Goal: Transaction & Acquisition: Subscribe to service/newsletter

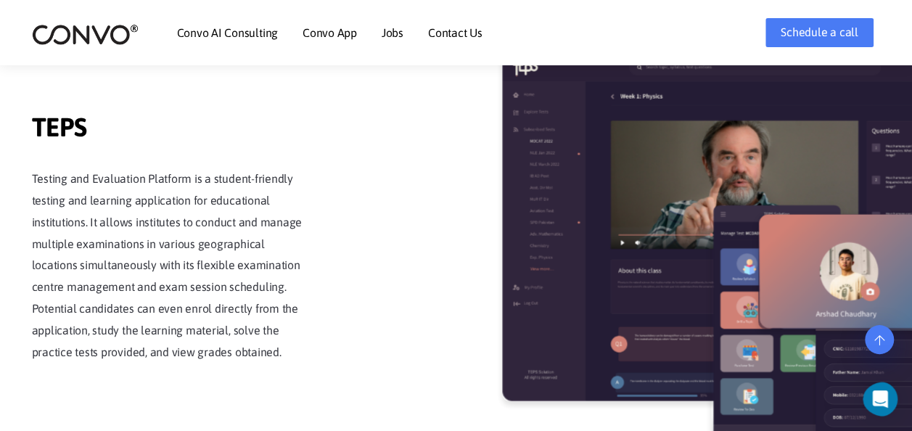
scroll to position [2178, 0]
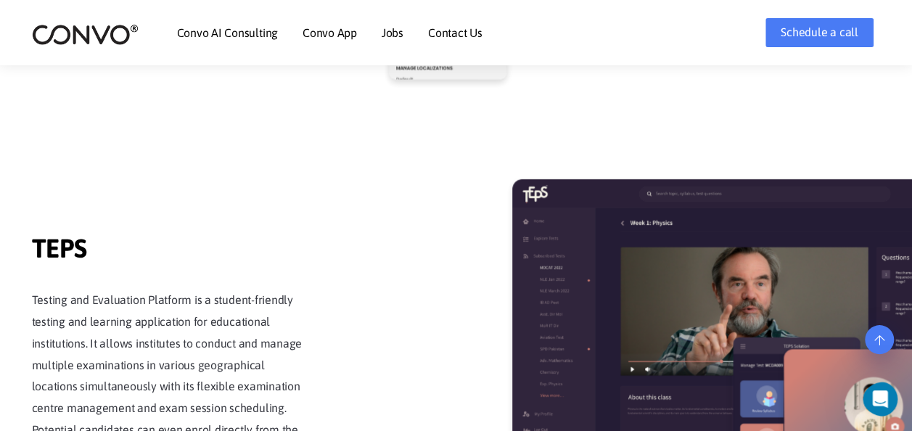
click at [389, 32] on link "Jobs" at bounding box center [393, 33] width 22 height 12
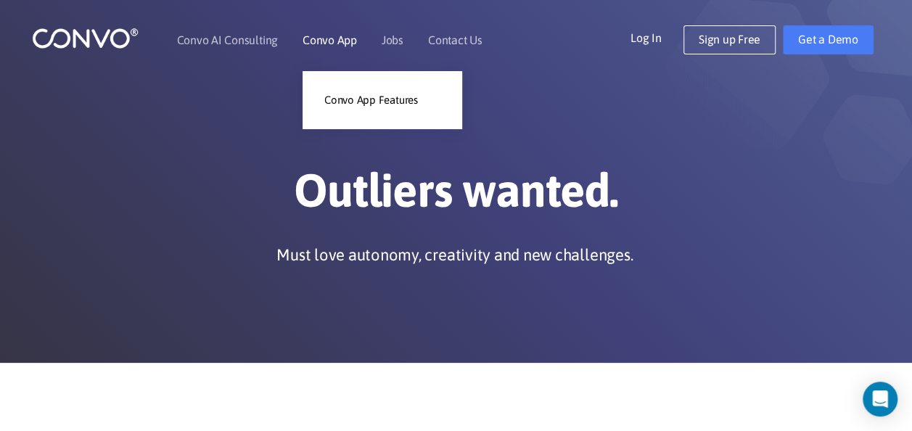
click at [348, 44] on link "Convo App" at bounding box center [330, 40] width 54 height 12
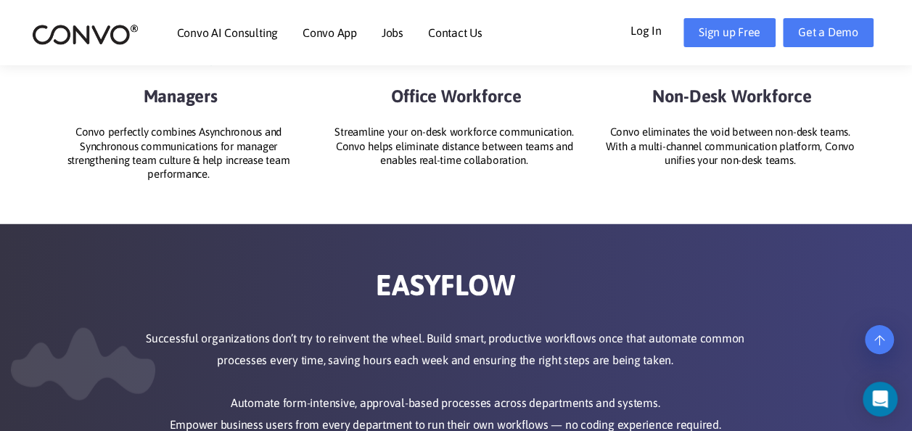
scroll to position [1910, 0]
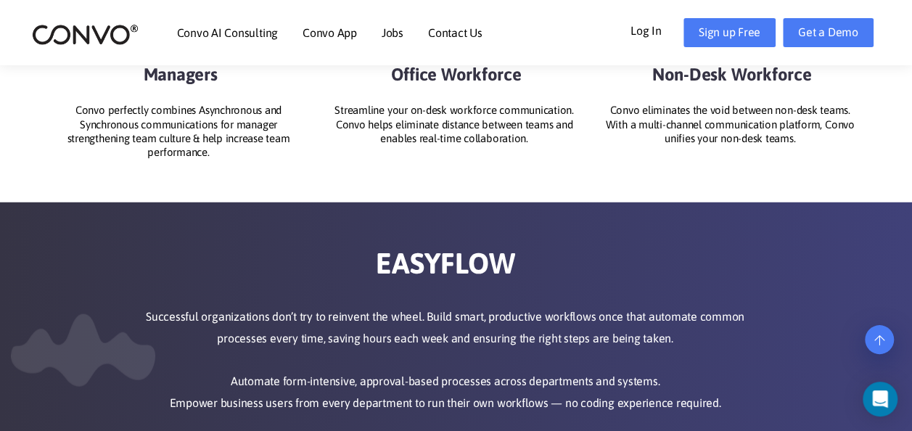
click at [348, 44] on li "Convo App Convo App Features" at bounding box center [330, 32] width 54 height 62
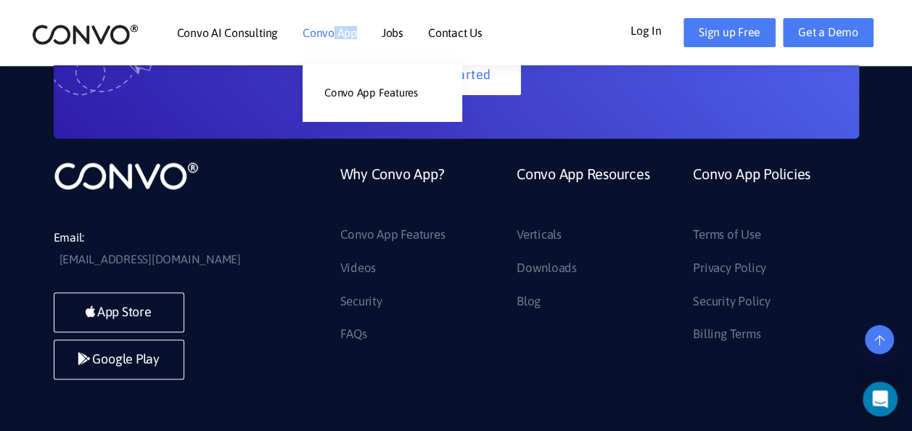
scroll to position [3440, 0]
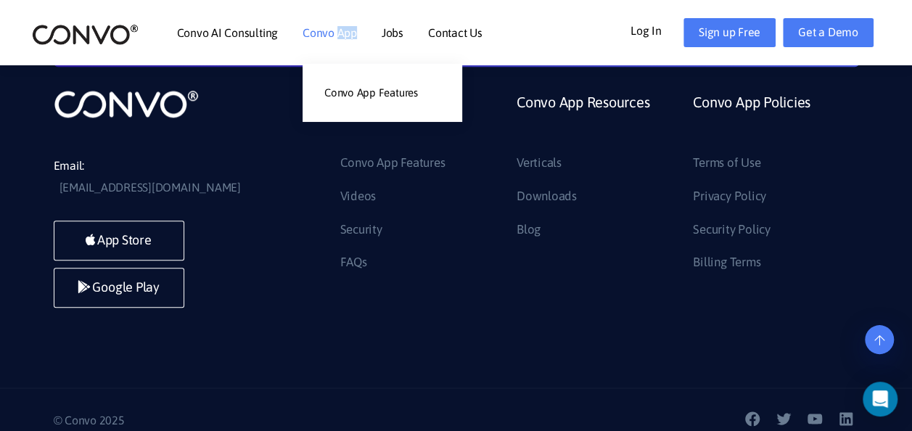
drag, startPoint x: 0, startPoint y: 0, endPoint x: 347, endPoint y: 57, distance: 351.5
click at [347, 57] on li "Convo App Convo App Features" at bounding box center [330, 32] width 54 height 62
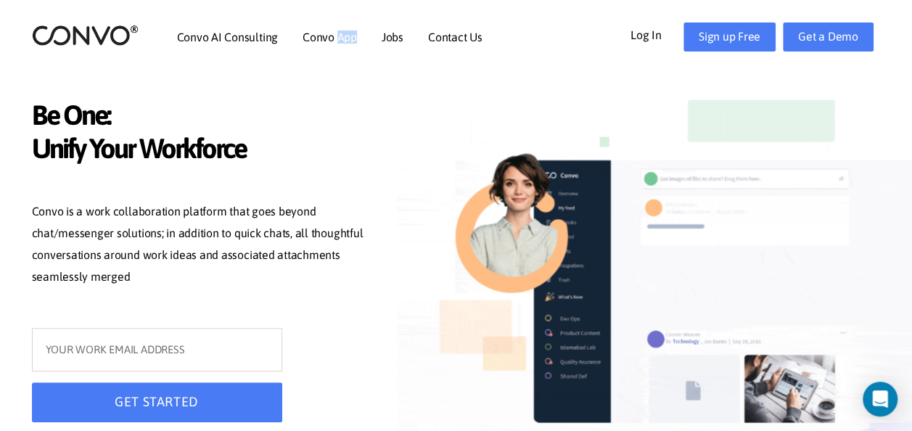
scroll to position [0, 0]
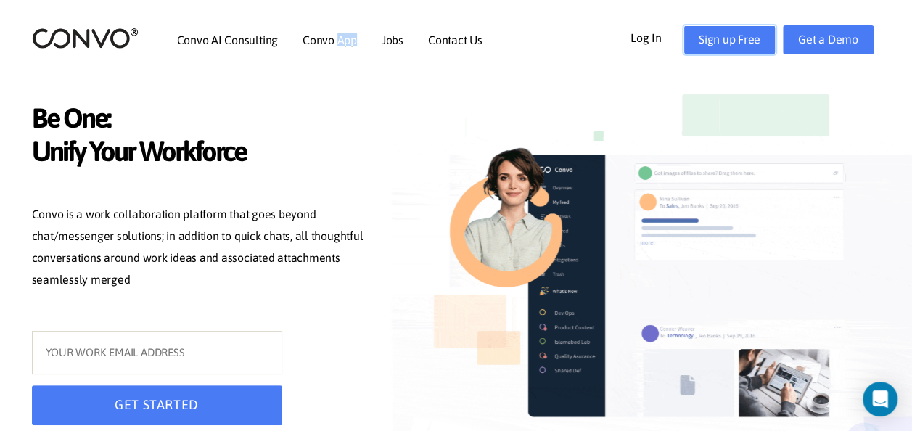
click at [706, 42] on link "Sign up Free" at bounding box center [730, 39] width 92 height 29
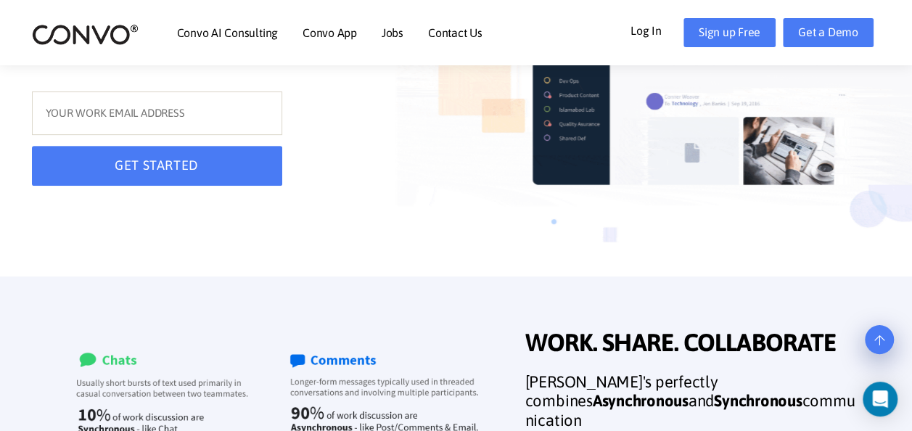
scroll to position [218, 0]
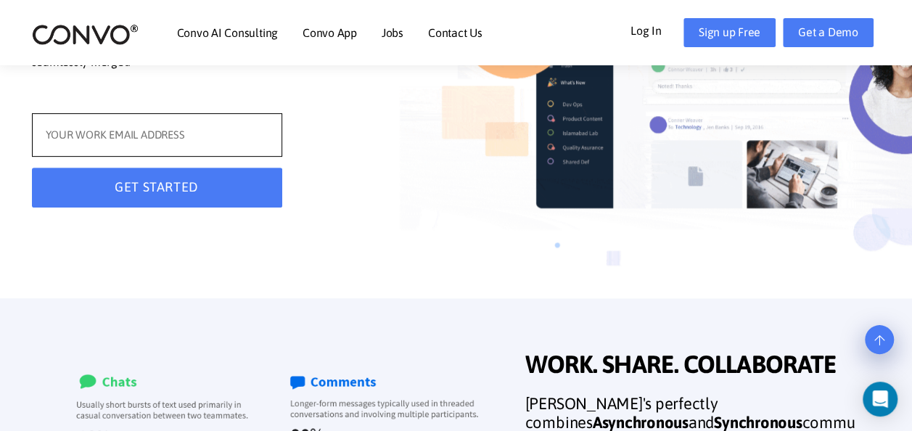
click at [58, 137] on input "text" at bounding box center [157, 135] width 250 height 44
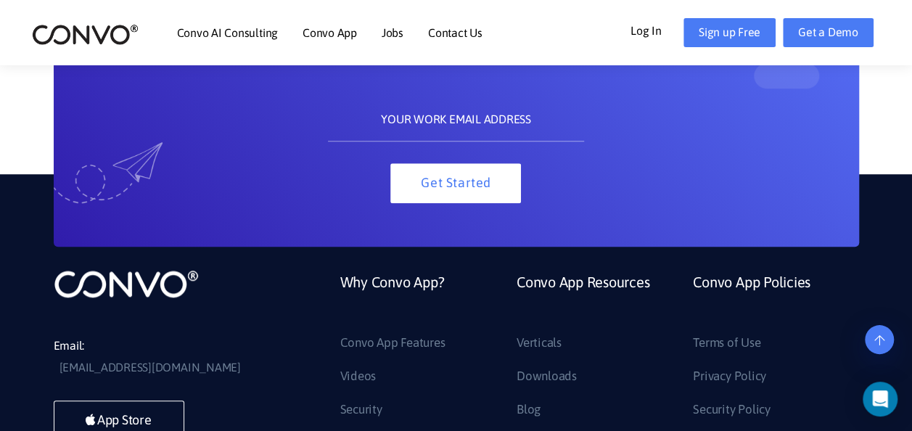
scroll to position [3440, 0]
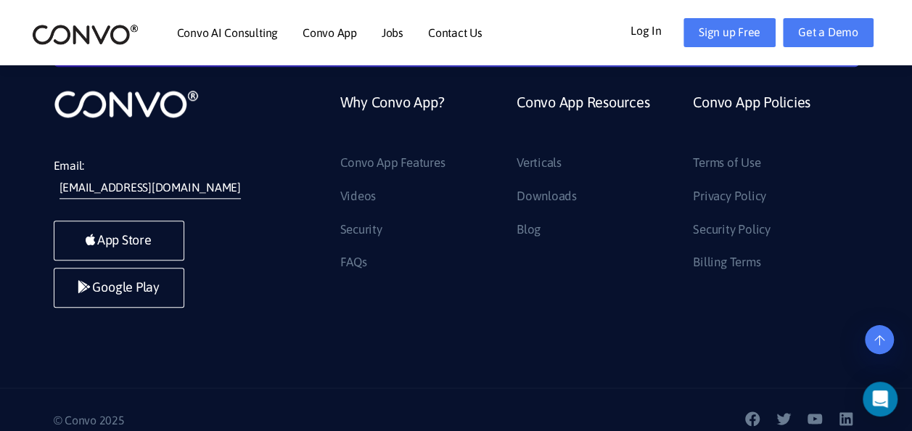
click at [156, 177] on link "[EMAIL_ADDRESS][DOMAIN_NAME]" at bounding box center [150, 188] width 181 height 22
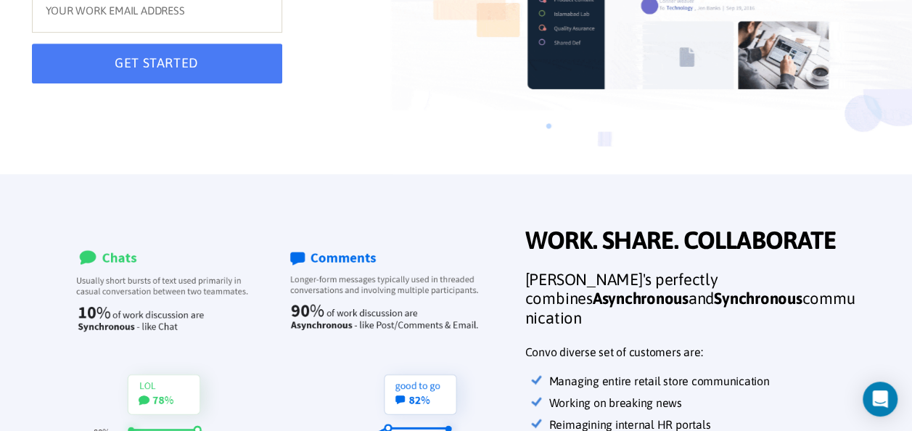
scroll to position [0, 0]
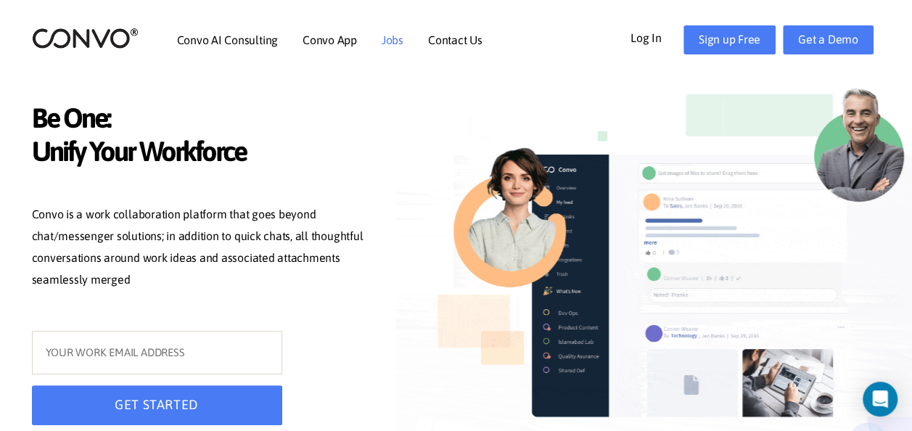
click at [399, 43] on link "Jobs" at bounding box center [393, 40] width 22 height 12
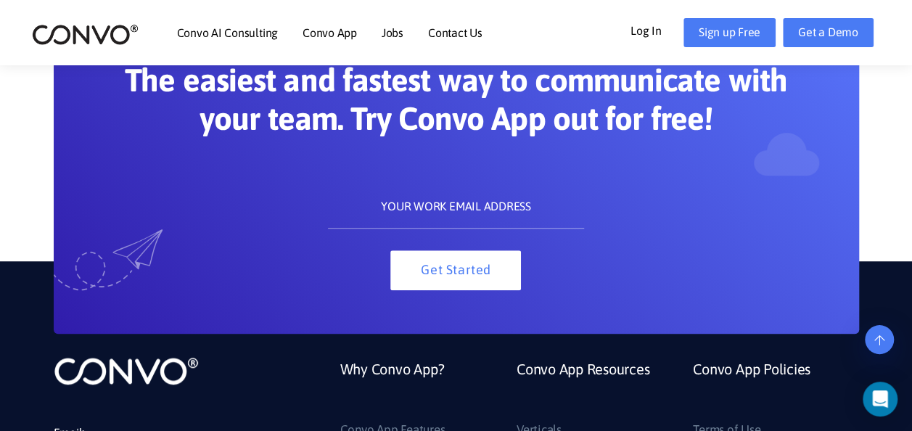
scroll to position [3150, 0]
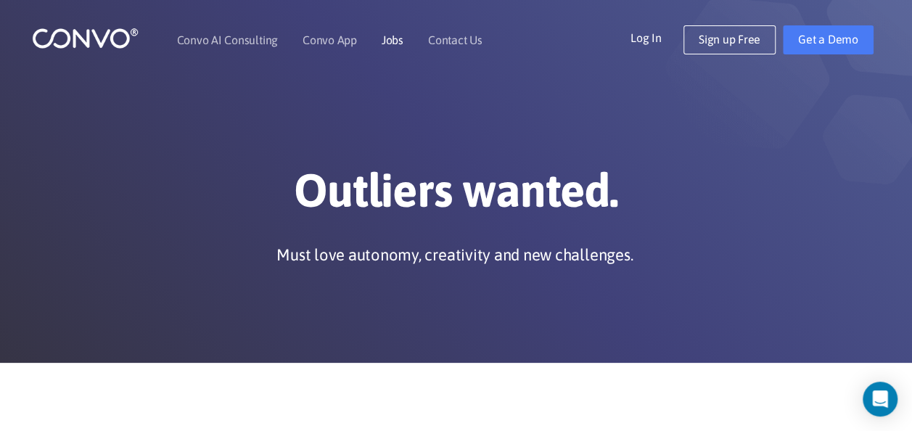
click at [390, 43] on link "Jobs" at bounding box center [393, 40] width 22 height 12
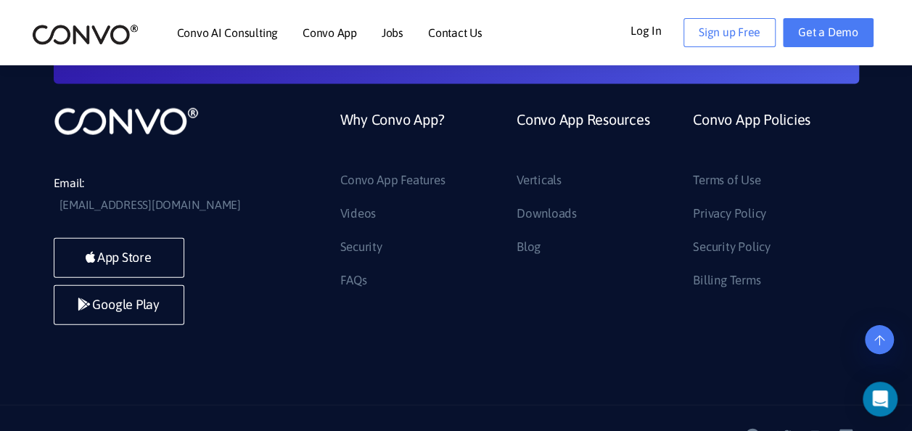
scroll to position [1626, 0]
